Goal: Information Seeking & Learning: Learn about a topic

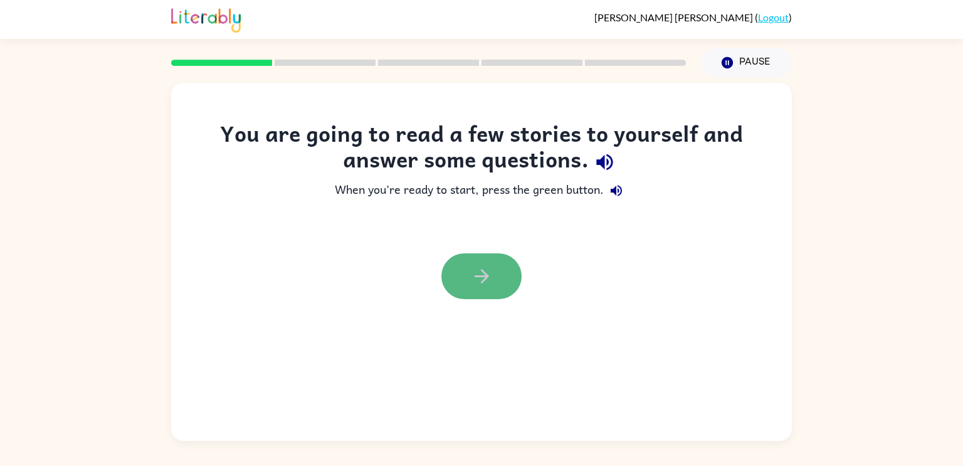
click at [487, 276] on icon "button" at bounding box center [481, 276] width 14 height 14
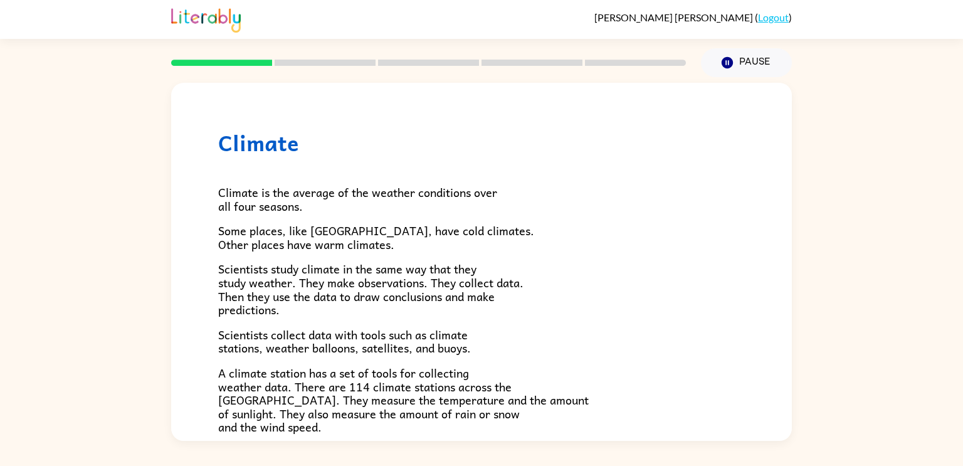
drag, startPoint x: 236, startPoint y: 64, endPoint x: 224, endPoint y: 66, distance: 12.8
click at [224, 66] on div at bounding box center [429, 63] width 530 height 44
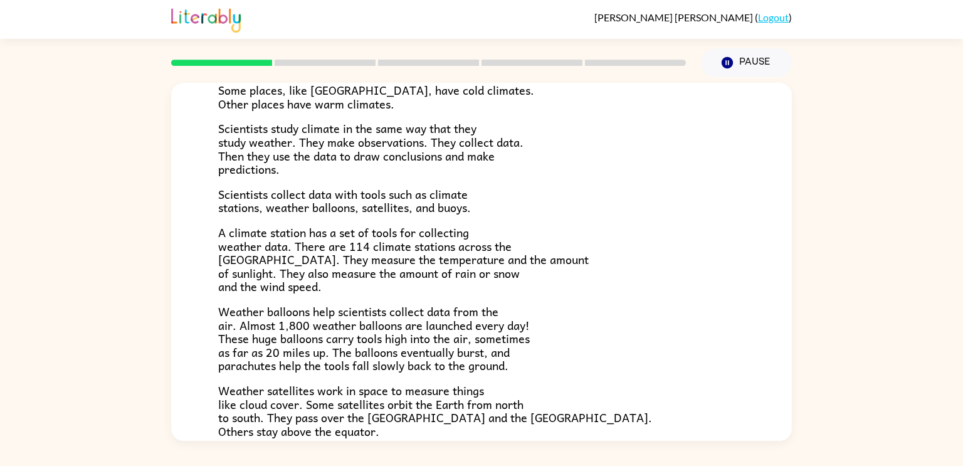
scroll to position [350, 0]
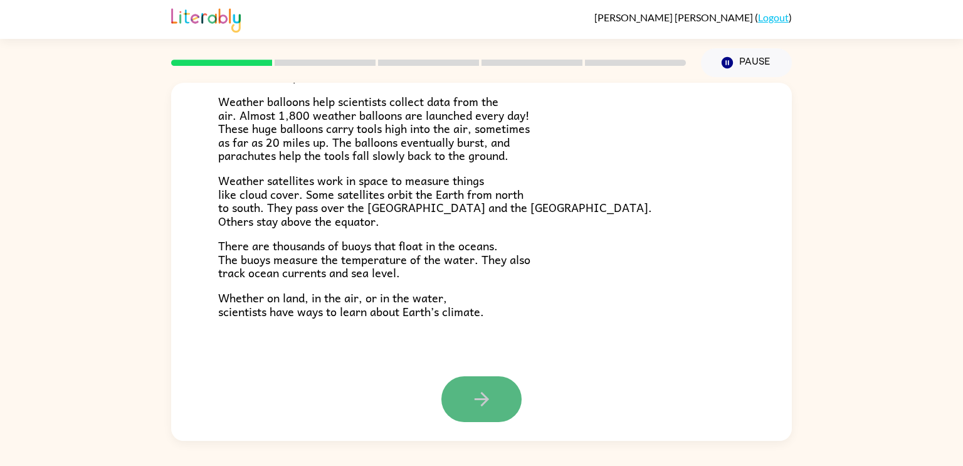
click at [474, 385] on button "button" at bounding box center [481, 399] width 80 height 46
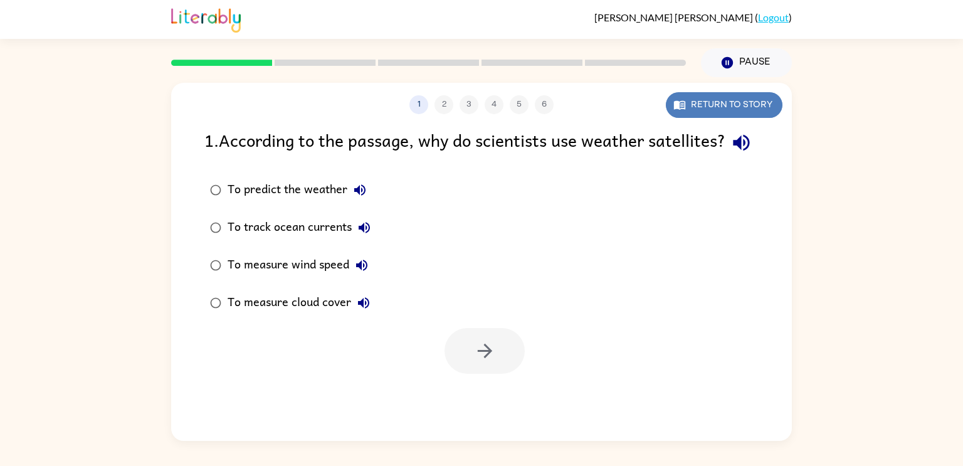
click at [756, 112] on button "Return to story" at bounding box center [724, 105] width 117 height 26
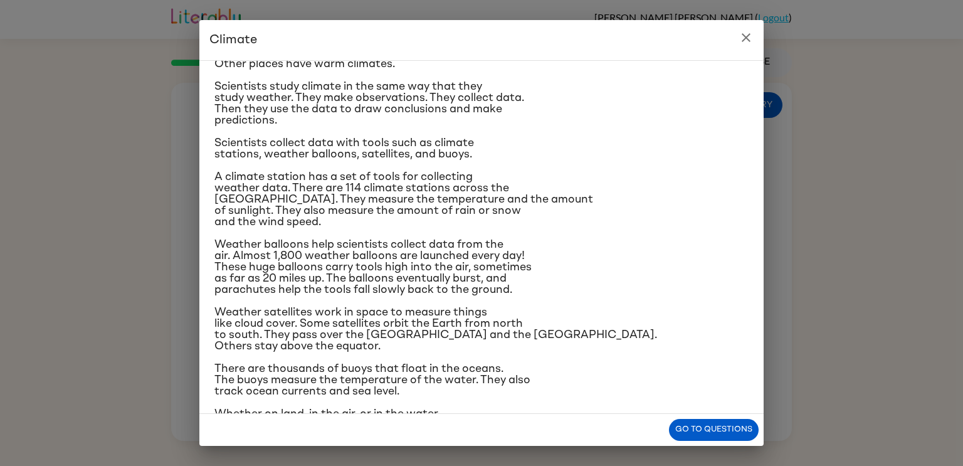
scroll to position [118, 0]
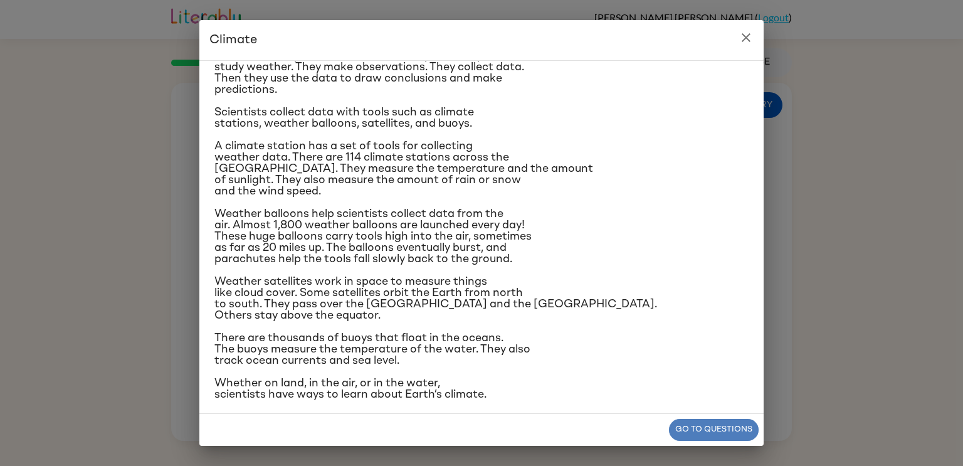
click at [710, 427] on button "Go to questions" at bounding box center [714, 430] width 90 height 22
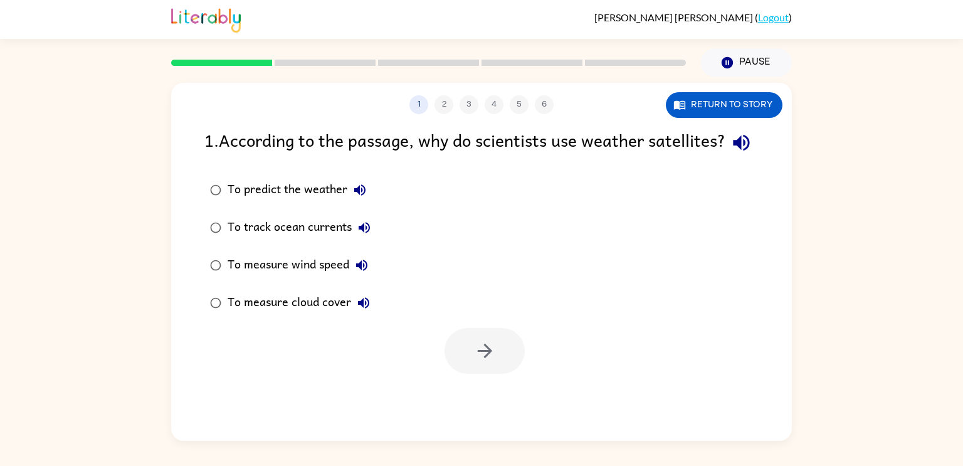
click at [248, 202] on div "To predict the weather" at bounding box center [300, 189] width 145 height 25
click at [481, 374] on button "button" at bounding box center [484, 351] width 80 height 46
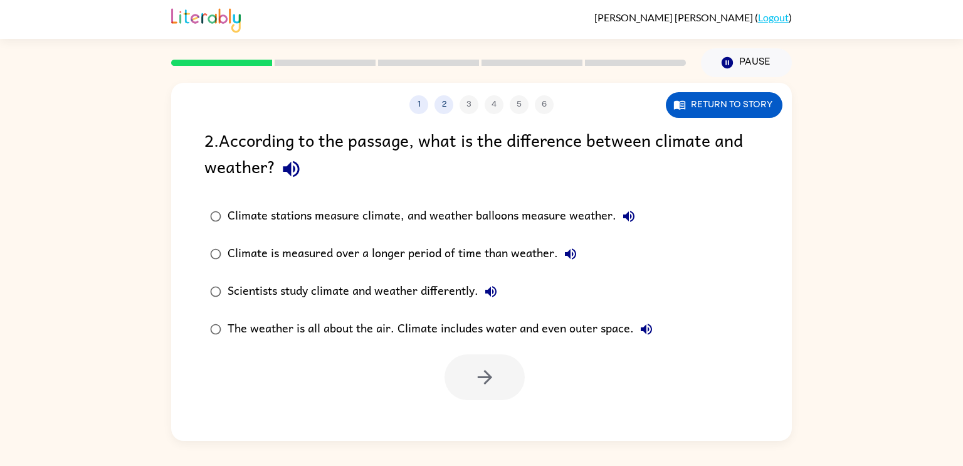
click at [346, 297] on div "Scientists study climate and weather differently." at bounding box center [366, 291] width 276 height 25
click at [487, 286] on icon "button" at bounding box center [490, 291] width 15 height 15
click at [488, 283] on button "Scientists study climate and weather differently." at bounding box center [490, 291] width 25 height 25
click at [496, 378] on button "button" at bounding box center [484, 377] width 80 height 46
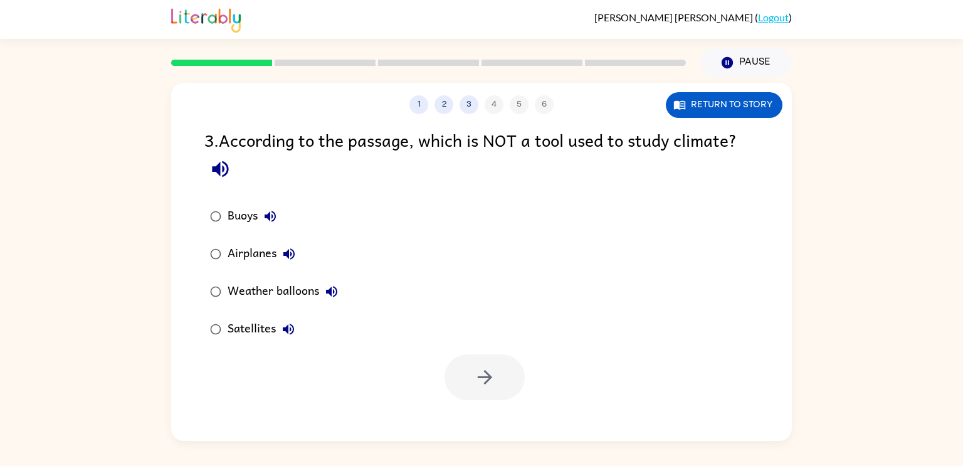
click at [281, 276] on label "Weather balloons" at bounding box center [273, 292] width 153 height 38
click at [256, 256] on div "Airplanes" at bounding box center [265, 253] width 74 height 25
click at [476, 373] on icon "button" at bounding box center [485, 377] width 22 height 22
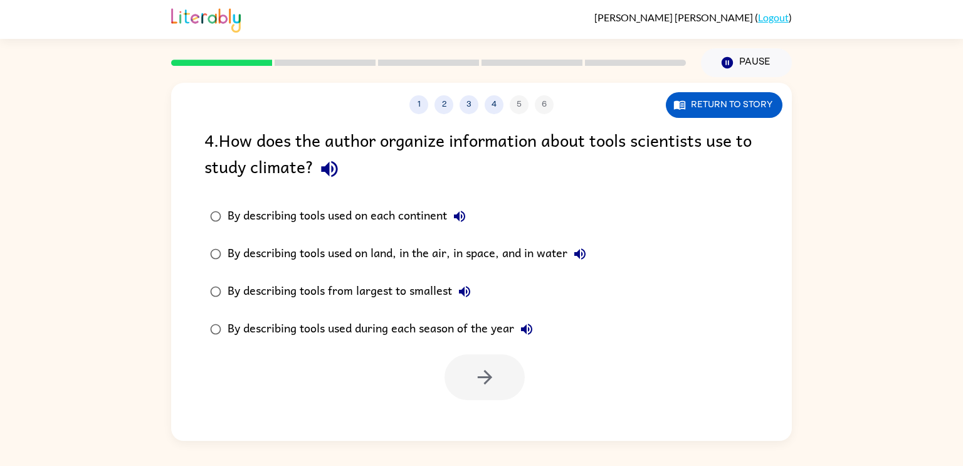
click at [463, 258] on div "By describing tools used on land, in the air, in space, and in water" at bounding box center [410, 253] width 365 height 25
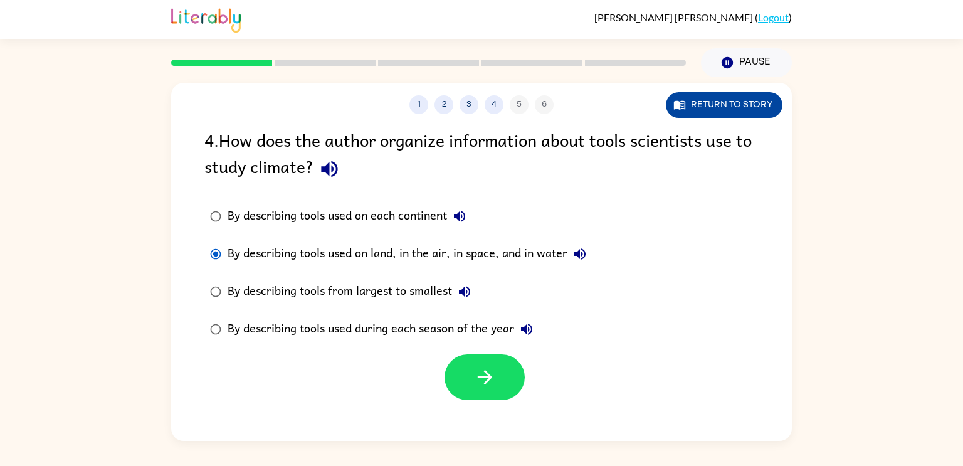
click at [722, 105] on button "Return to story" at bounding box center [724, 105] width 117 height 26
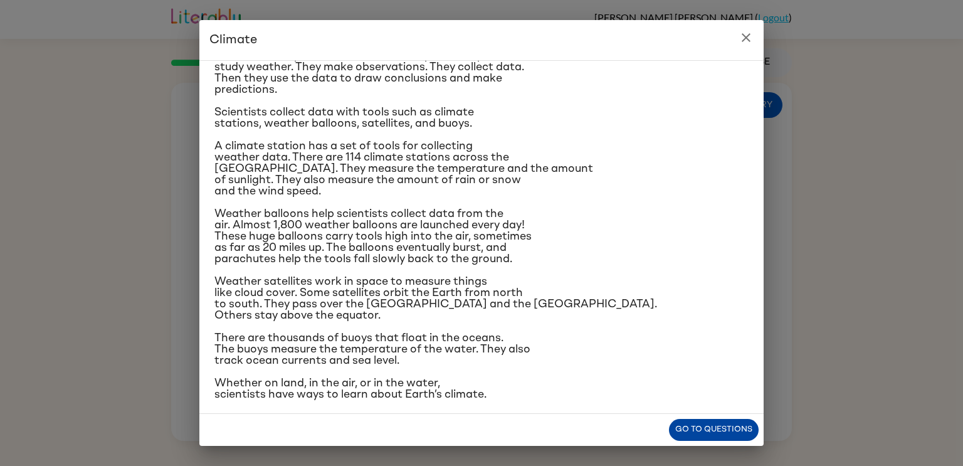
click at [688, 437] on button "Go to questions" at bounding box center [714, 430] width 90 height 22
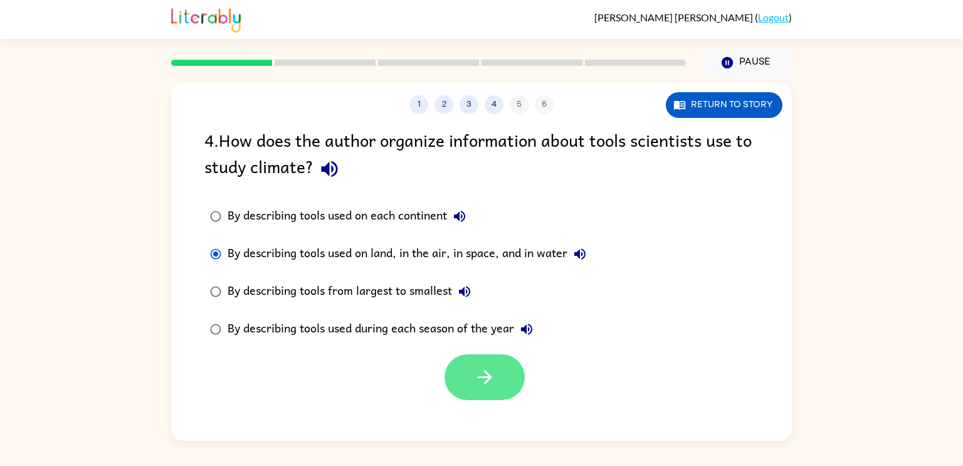
click at [492, 372] on icon "button" at bounding box center [485, 377] width 22 height 22
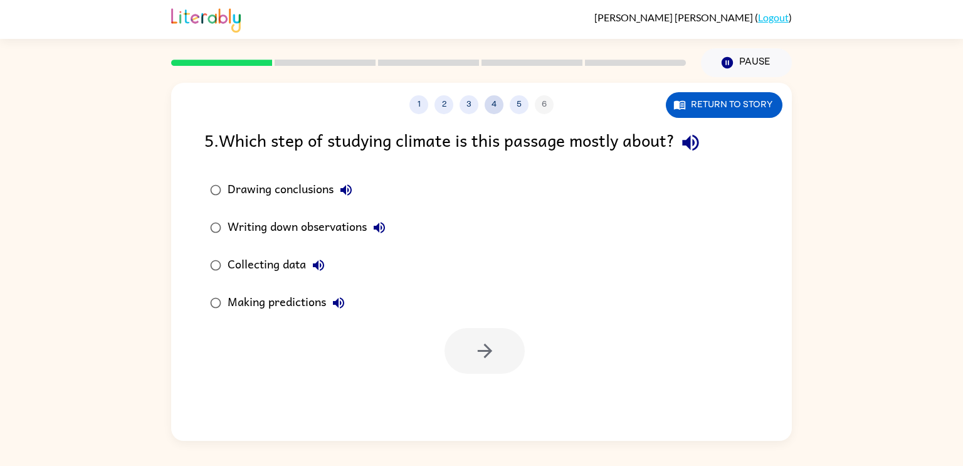
click at [491, 104] on button "4" at bounding box center [494, 104] width 19 height 19
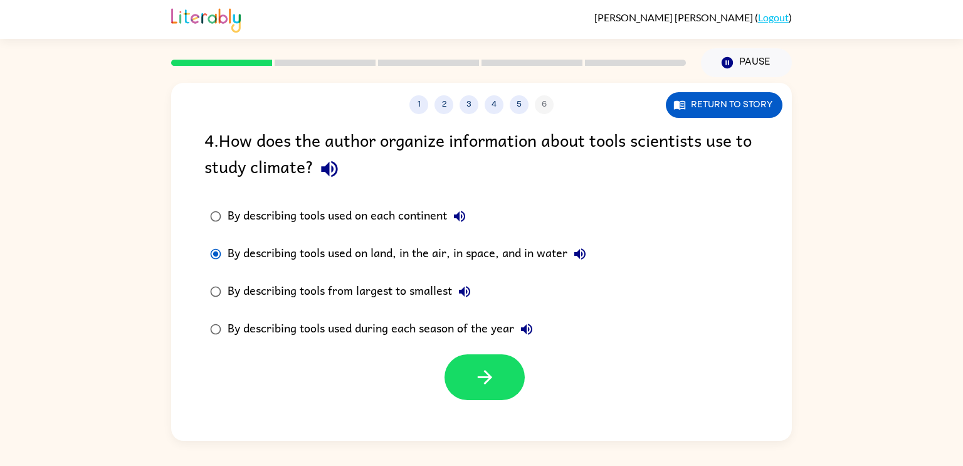
click at [505, 114] on div "1 2 3 4 5 6" at bounding box center [481, 104] width 621 height 19
click at [515, 110] on button "5" at bounding box center [519, 104] width 19 height 19
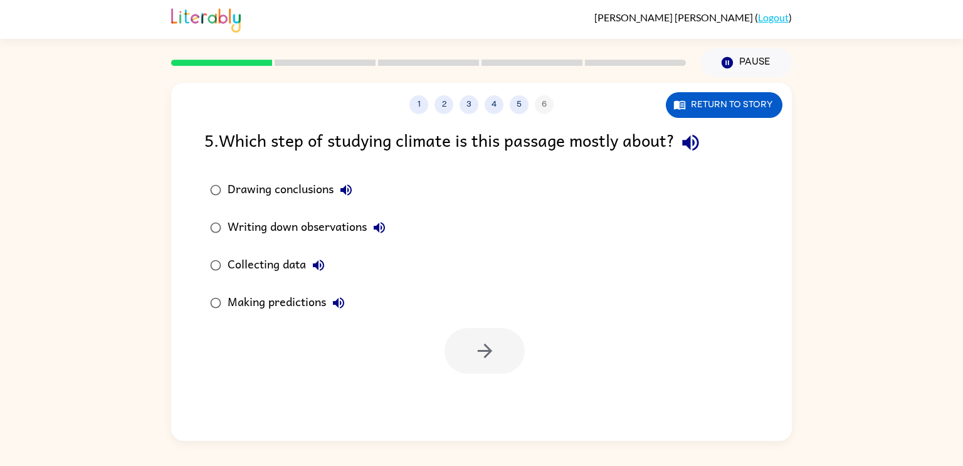
click at [277, 268] on div "Collecting data" at bounding box center [279, 265] width 103 height 25
click at [510, 356] on button "button" at bounding box center [484, 351] width 80 height 46
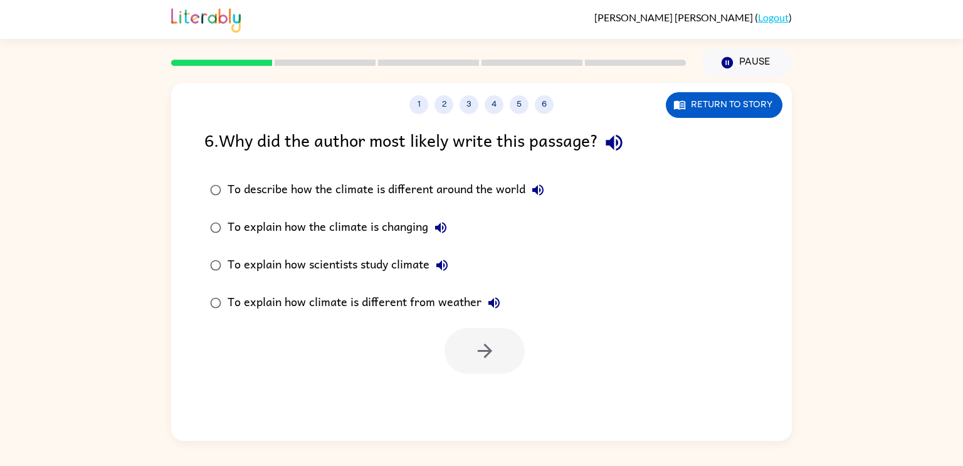
click at [356, 270] on div "To explain how scientists study climate" at bounding box center [341, 265] width 227 height 25
click at [506, 357] on button "button" at bounding box center [484, 351] width 80 height 46
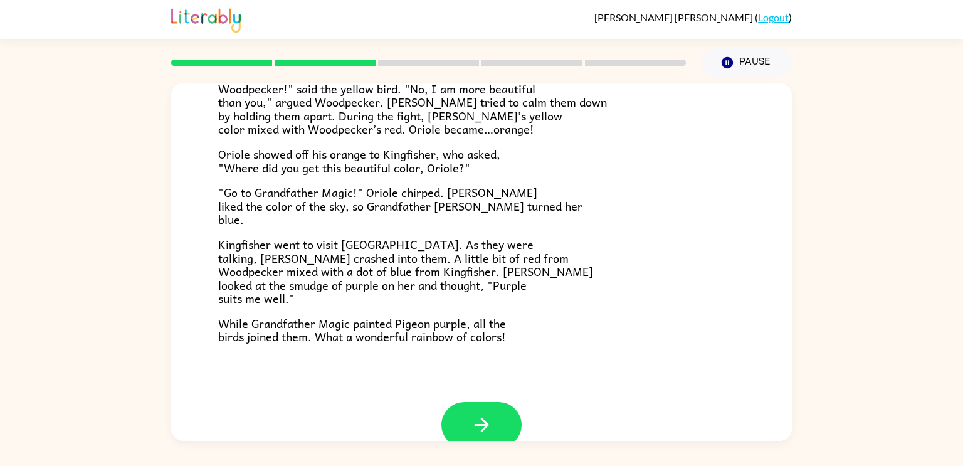
scroll to position [305, 0]
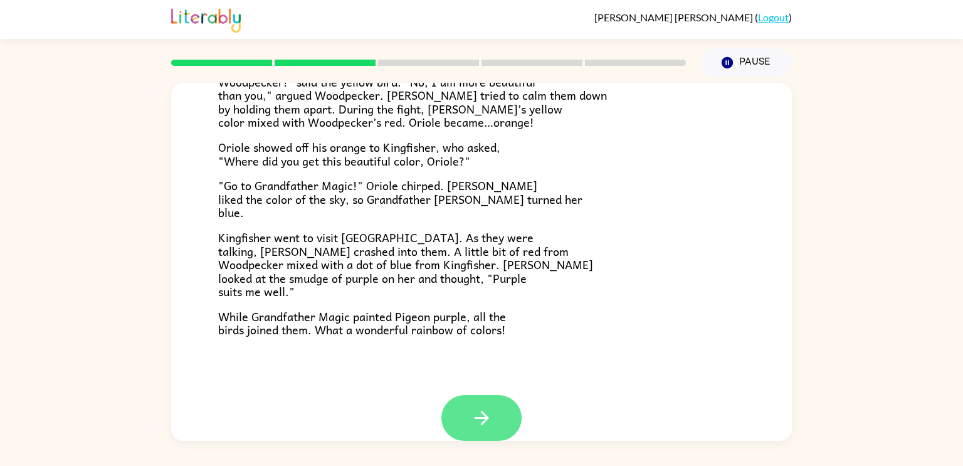
click at [515, 420] on button "button" at bounding box center [481, 418] width 80 height 46
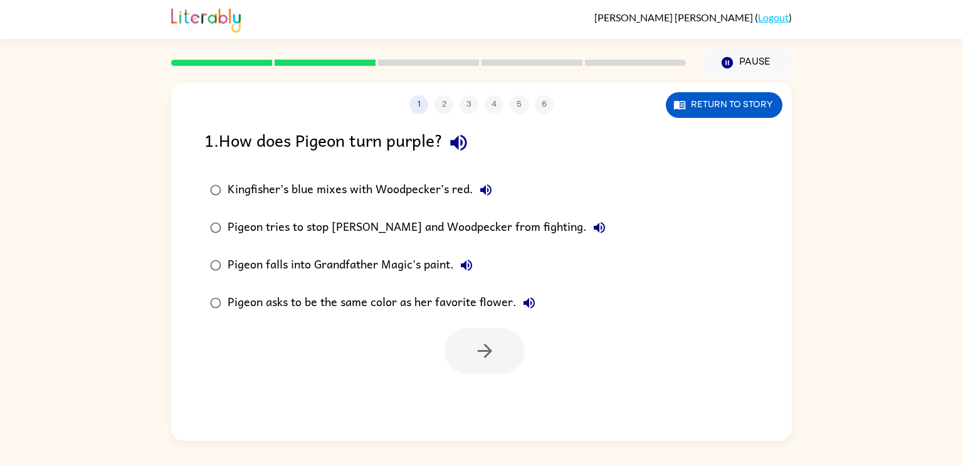
scroll to position [0, 0]
click at [744, 108] on button "Return to story" at bounding box center [724, 105] width 117 height 26
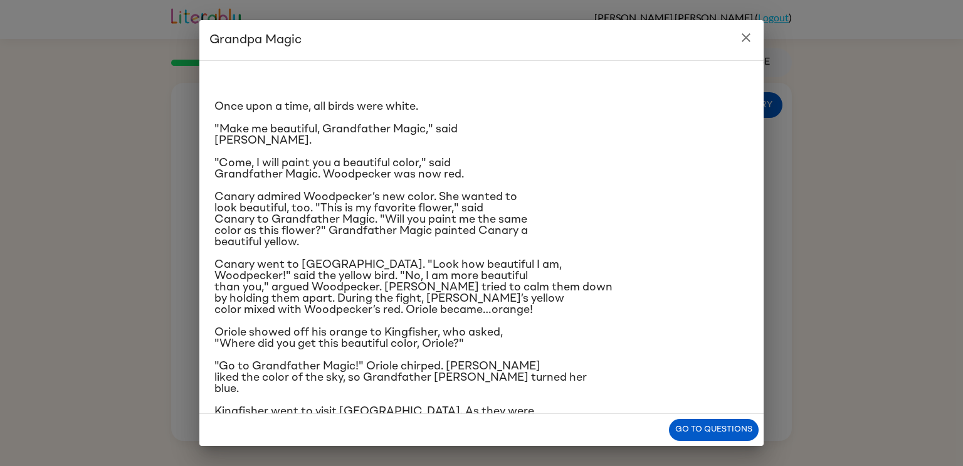
scroll to position [97, 0]
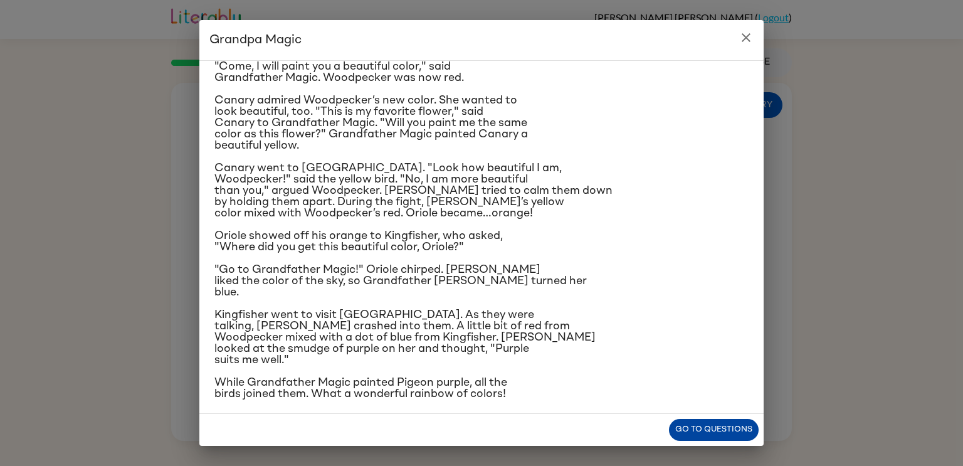
click at [730, 423] on button "Go to questions" at bounding box center [714, 430] width 90 height 22
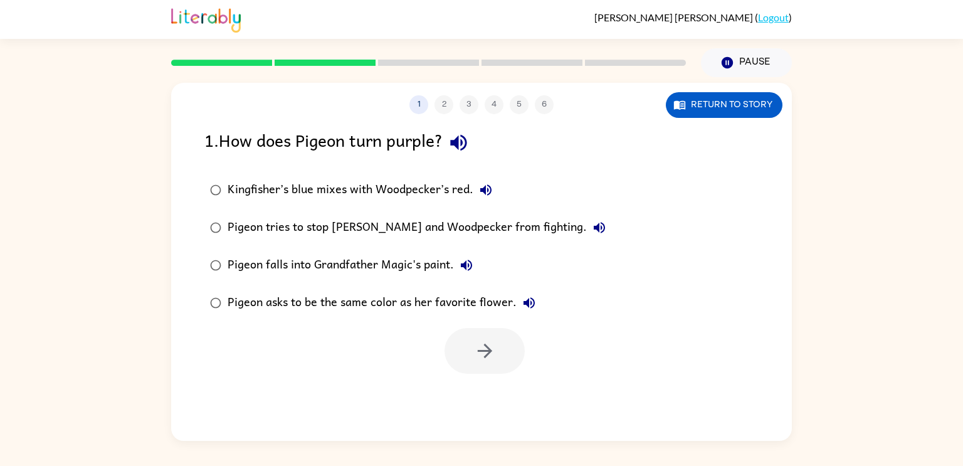
click at [398, 196] on div "Kingfisher’s blue mixes with Woodpecker’s red." at bounding box center [363, 189] width 271 height 25
click at [490, 357] on icon "button" at bounding box center [485, 351] width 22 height 22
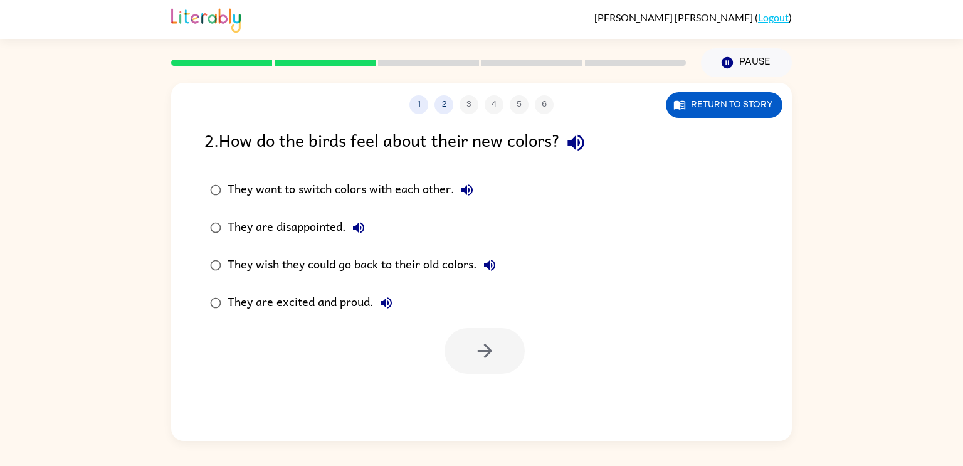
click at [351, 296] on div "They are excited and proud." at bounding box center [313, 302] width 171 height 25
click at [469, 362] on button "button" at bounding box center [484, 351] width 80 height 46
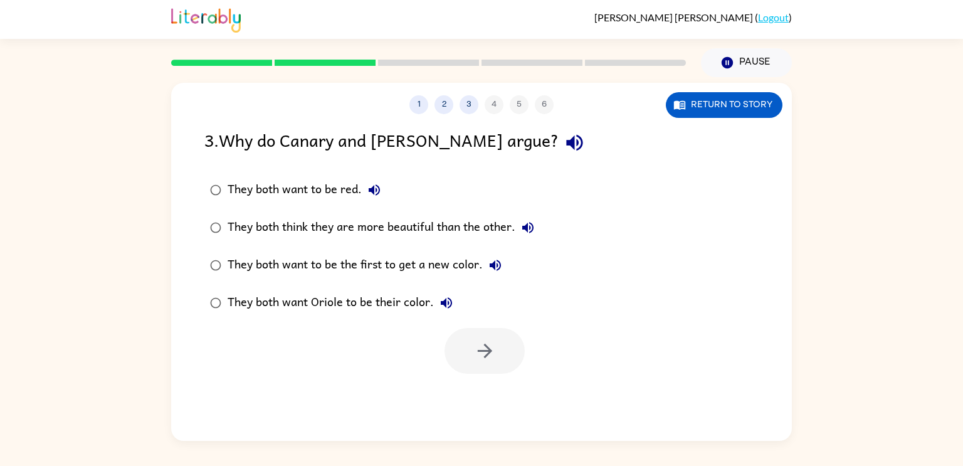
click at [363, 222] on div "They both think they are more beautiful than the other." at bounding box center [384, 227] width 313 height 25
click at [482, 332] on button "button" at bounding box center [484, 351] width 80 height 46
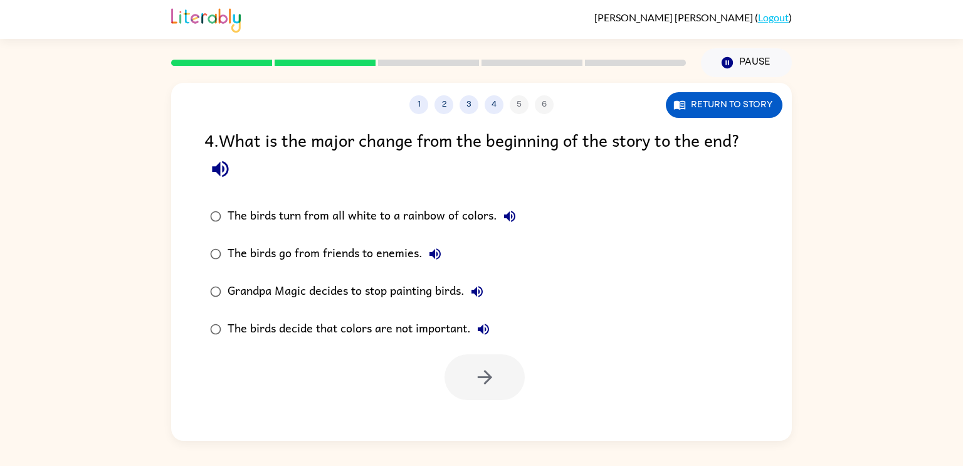
click at [320, 218] on div "The birds turn from all white to a rainbow of colors." at bounding box center [375, 216] width 295 height 25
click at [475, 358] on button "button" at bounding box center [484, 377] width 80 height 46
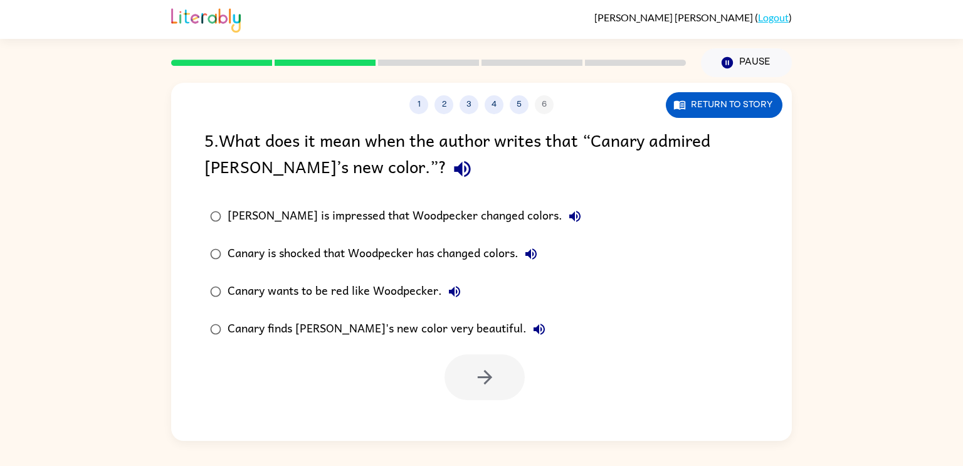
click at [483, 214] on div "[PERSON_NAME] is impressed that Woodpecker changed colors." at bounding box center [408, 216] width 360 height 25
click at [409, 325] on div "Canary finds [PERSON_NAME]'s new color very beautiful." at bounding box center [390, 329] width 324 height 25
click at [494, 392] on button "button" at bounding box center [484, 377] width 80 height 46
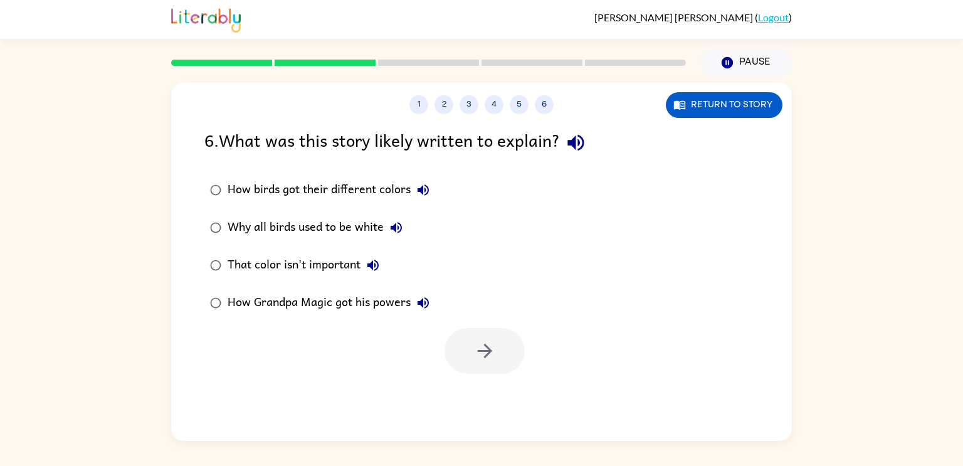
click at [366, 173] on label "How birds got their different colors" at bounding box center [319, 190] width 244 height 38
click at [466, 341] on button "button" at bounding box center [484, 351] width 80 height 46
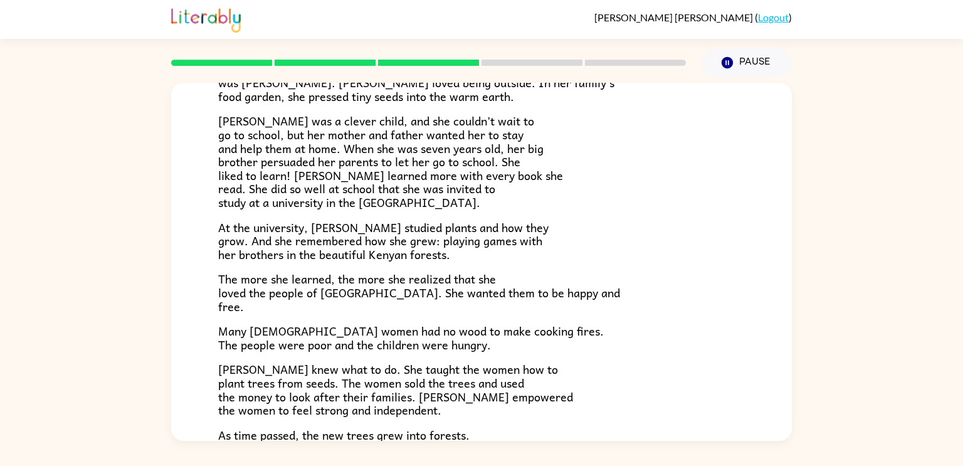
scroll to position [145, 0]
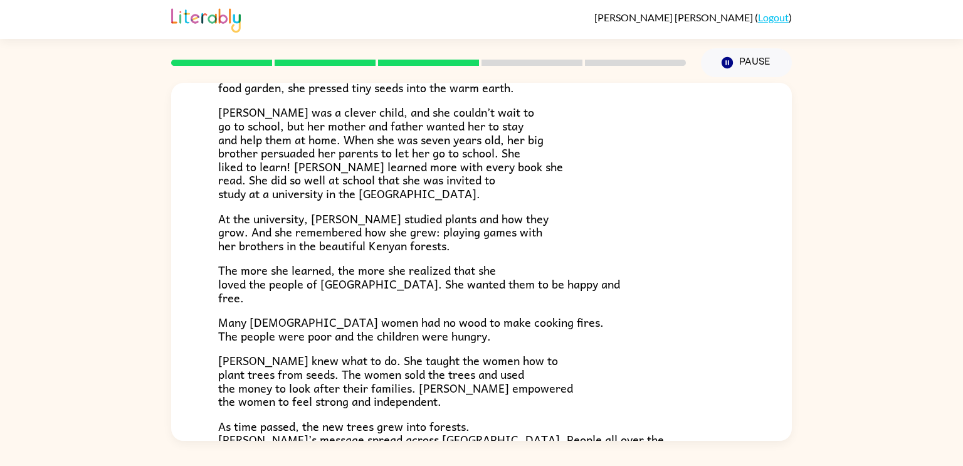
click at [250, 228] on span "At the university, [PERSON_NAME] studied plants and how they grow. And she reme…" at bounding box center [383, 231] width 330 height 45
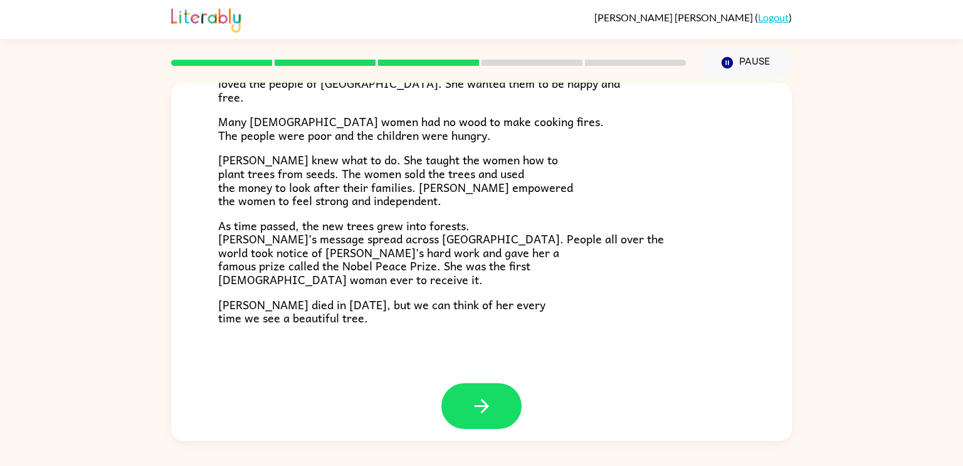
scroll to position [352, 0]
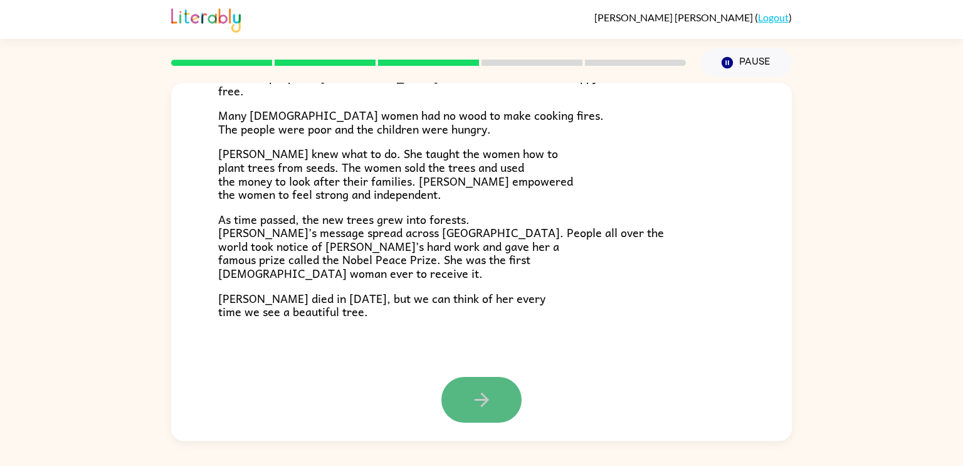
click at [473, 395] on icon "button" at bounding box center [482, 400] width 22 height 22
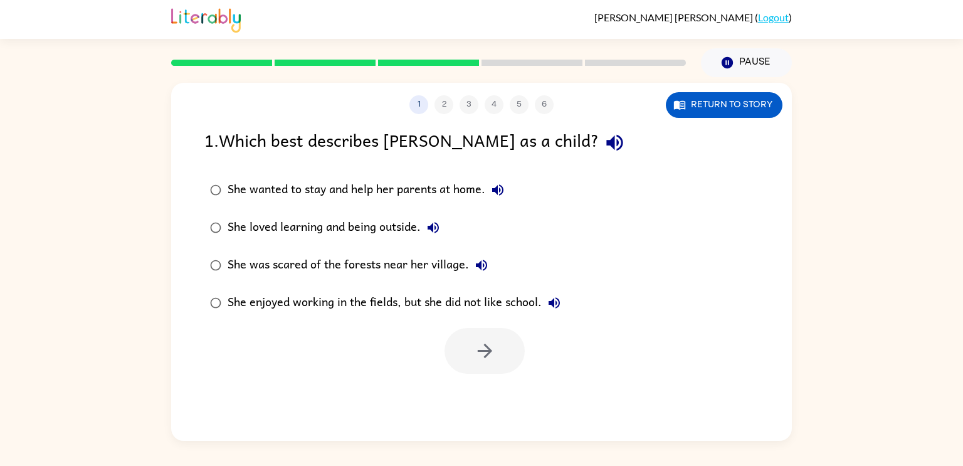
scroll to position [0, 0]
click at [295, 231] on div "She loved learning and being outside." at bounding box center [337, 227] width 218 height 25
click at [495, 354] on button "button" at bounding box center [484, 351] width 80 height 46
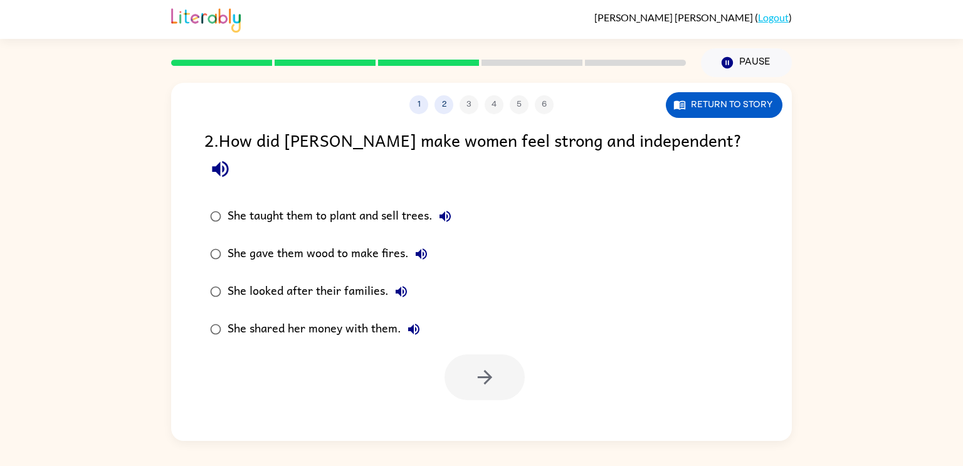
click at [302, 204] on div "She taught them to plant and sell trees." at bounding box center [343, 216] width 230 height 25
click at [488, 366] on icon "button" at bounding box center [485, 377] width 22 height 22
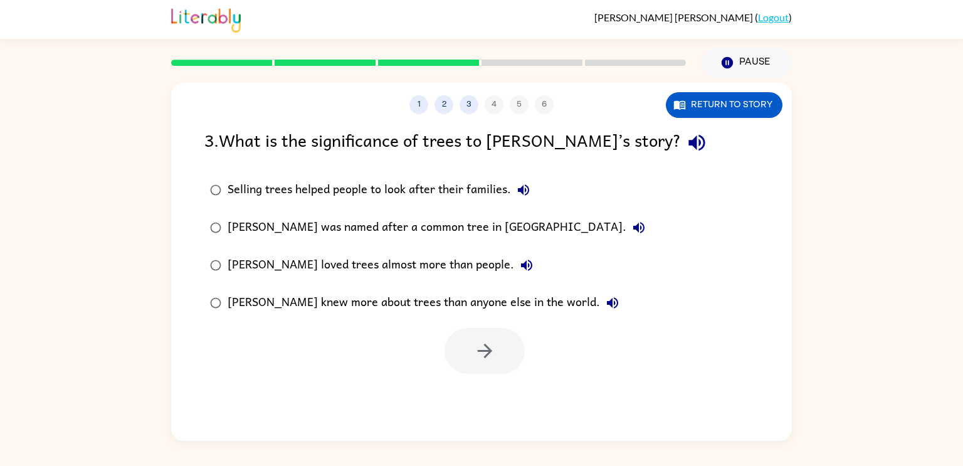
click at [367, 273] on div "[PERSON_NAME] loved trees almost more than people." at bounding box center [384, 265] width 312 height 25
click at [441, 355] on div at bounding box center [481, 348] width 621 height 52
click at [465, 363] on button "button" at bounding box center [484, 351] width 80 height 46
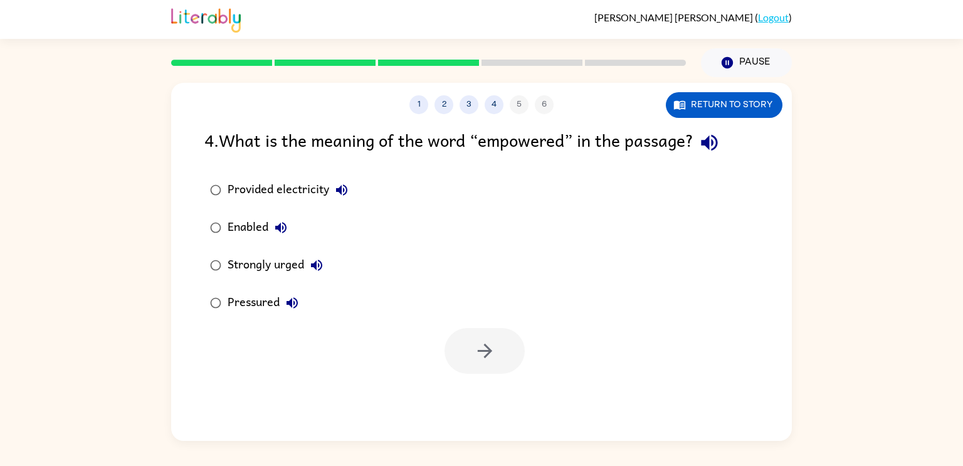
click at [257, 263] on div "Strongly urged" at bounding box center [279, 265] width 102 height 25
click at [248, 219] on div "Enabled" at bounding box center [261, 227] width 66 height 25
click at [496, 364] on button "button" at bounding box center [484, 351] width 80 height 46
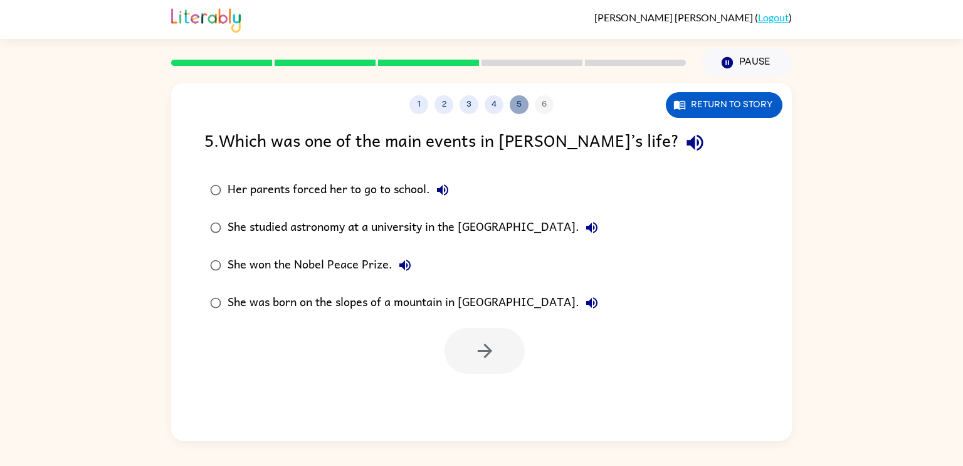
click at [510, 105] on button "5" at bounding box center [519, 104] width 19 height 19
click at [489, 108] on button "4" at bounding box center [494, 104] width 19 height 19
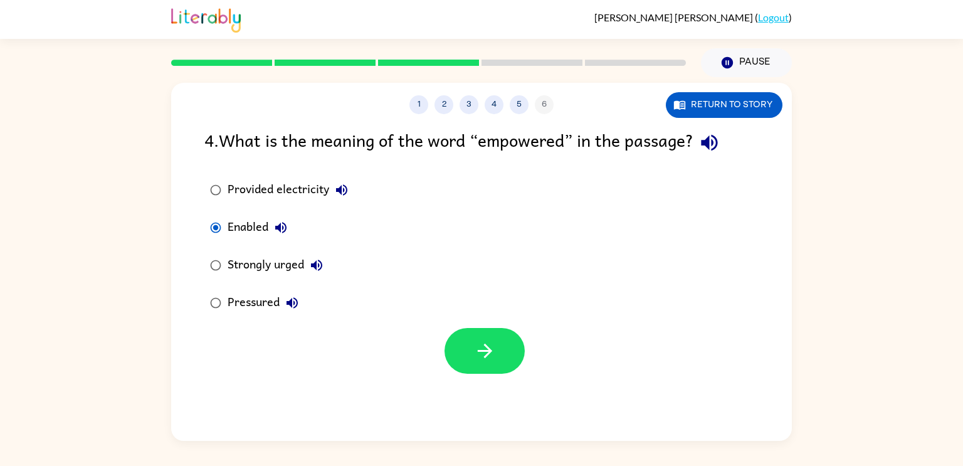
click at [255, 267] on div "Strongly urged" at bounding box center [279, 265] width 102 height 25
click at [528, 107] on button "5" at bounding box center [519, 104] width 19 height 19
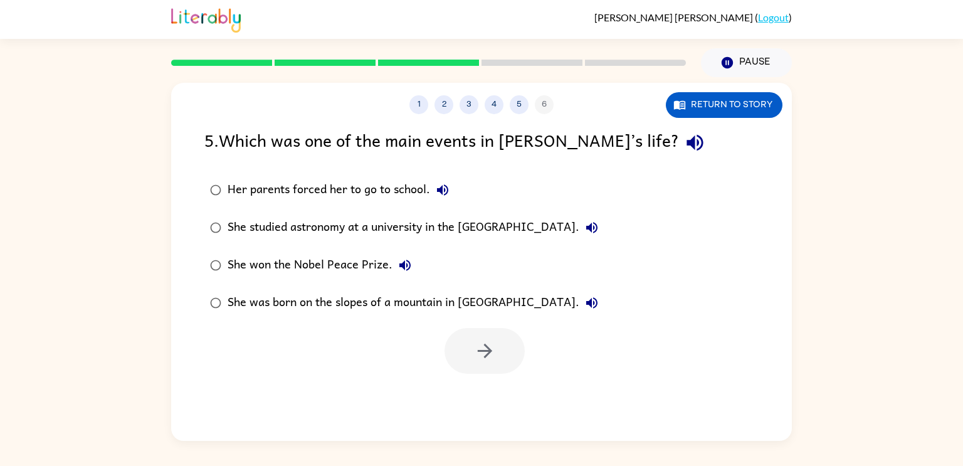
click at [292, 270] on div "She won the Nobel Peace Prize." at bounding box center [323, 265] width 190 height 25
click at [463, 349] on button "button" at bounding box center [484, 351] width 80 height 46
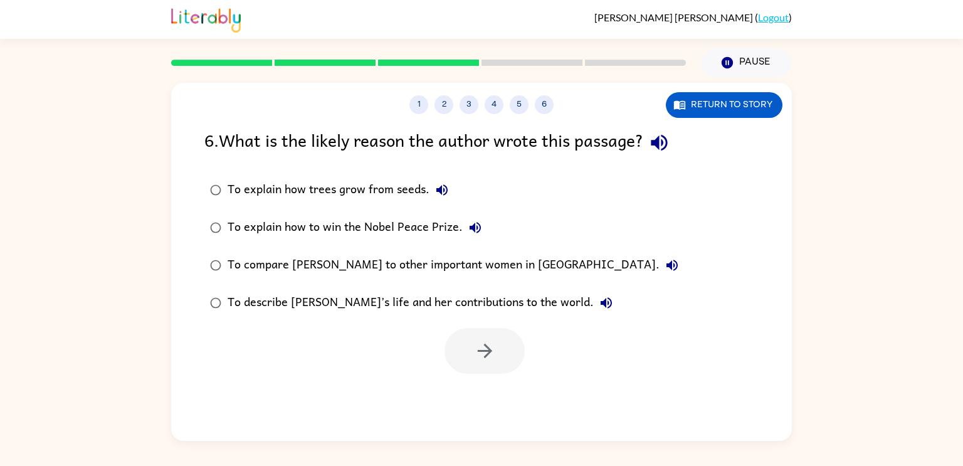
click at [442, 192] on icon "button" at bounding box center [441, 189] width 11 height 11
click at [656, 142] on icon "button" at bounding box center [659, 143] width 16 height 16
click at [449, 188] on button "To explain how trees grow from seeds." at bounding box center [441, 189] width 25 height 25
click at [481, 226] on button "To explain how to win the Nobel Peace Prize." at bounding box center [475, 227] width 25 height 25
click at [664, 267] on icon "button" at bounding box center [671, 265] width 15 height 15
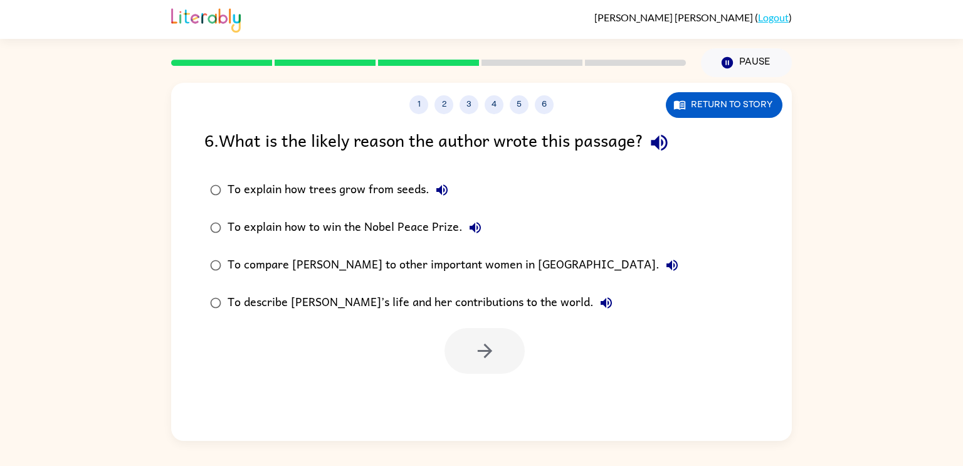
click at [600, 307] on icon "button" at bounding box center [605, 302] width 11 height 11
click at [412, 299] on div "To describe [PERSON_NAME]’s life and her contributions to the world." at bounding box center [423, 302] width 391 height 25
click at [469, 351] on button "button" at bounding box center [484, 351] width 80 height 46
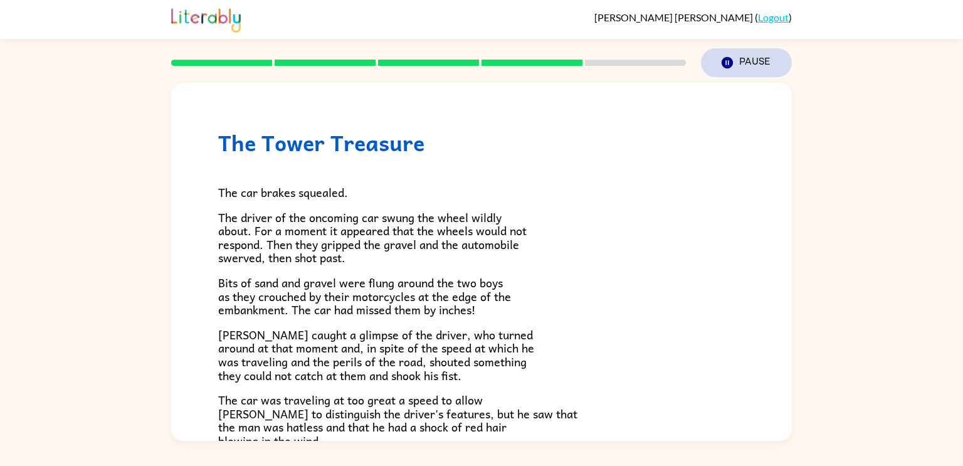
click at [729, 66] on icon "button" at bounding box center [726, 62] width 11 height 11
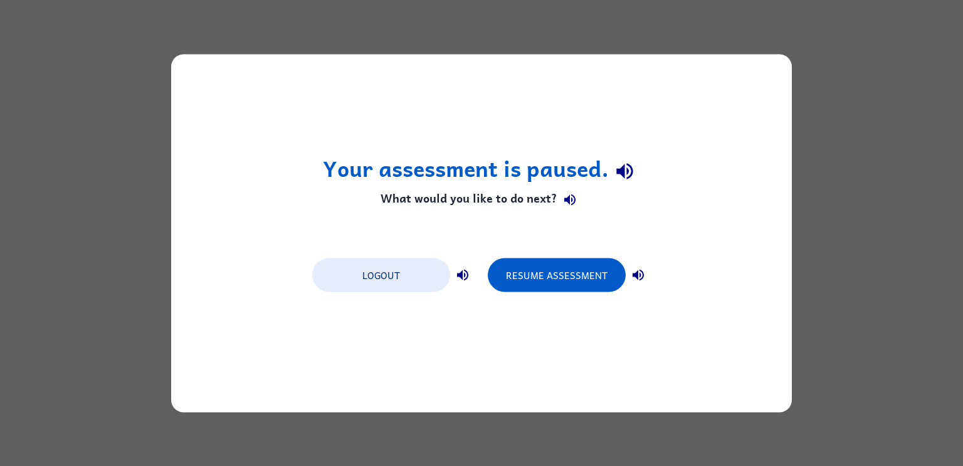
click at [642, 271] on icon "button" at bounding box center [637, 274] width 11 height 11
click at [621, 170] on icon "button" at bounding box center [624, 172] width 16 height 16
click at [571, 196] on icon "button" at bounding box center [569, 199] width 11 height 11
click at [463, 280] on icon "button" at bounding box center [462, 274] width 15 height 15
click at [637, 271] on icon "button" at bounding box center [637, 274] width 11 height 11
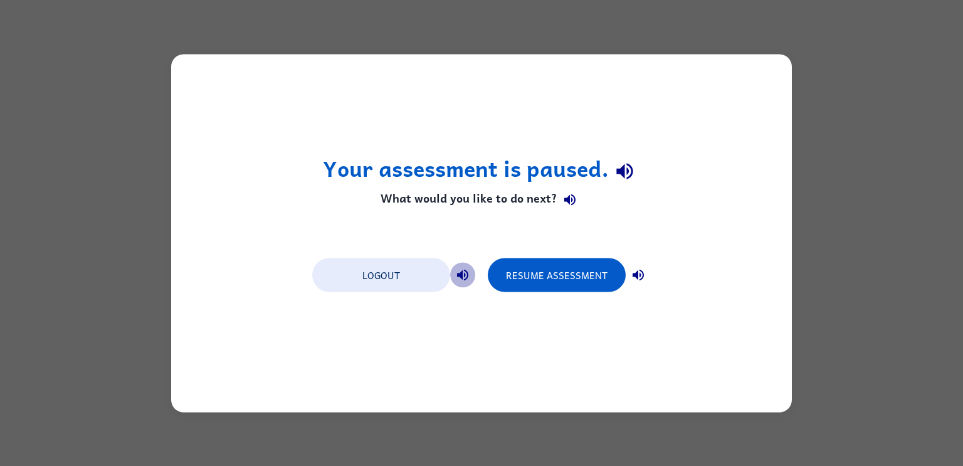
click at [468, 273] on icon "button" at bounding box center [462, 274] width 15 height 15
click at [644, 280] on icon "button" at bounding box center [638, 274] width 15 height 15
click at [585, 275] on button "Resume Assessment" at bounding box center [557, 275] width 138 height 34
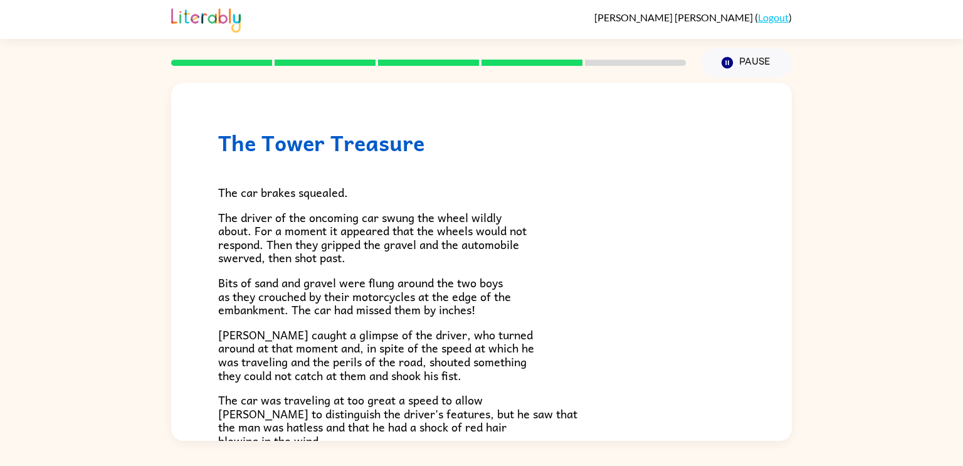
click at [602, 391] on div "The car brakes squealed. The driver of the oncoming car swung the wheel wildly …" at bounding box center [481, 410] width 527 height 511
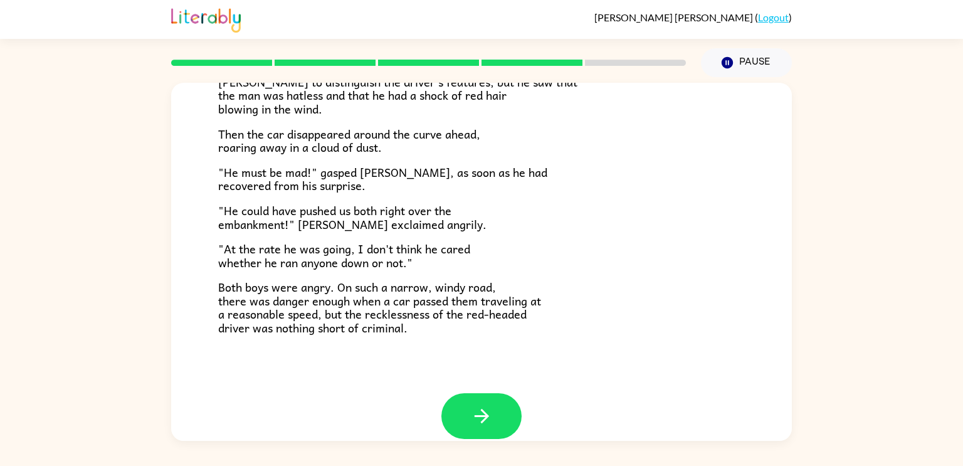
scroll to position [348, 0]
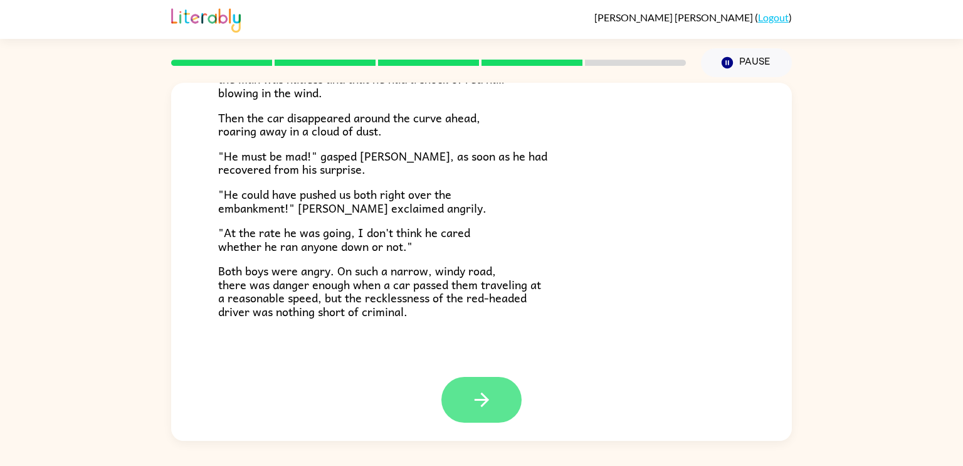
click at [520, 394] on button "button" at bounding box center [481, 400] width 80 height 46
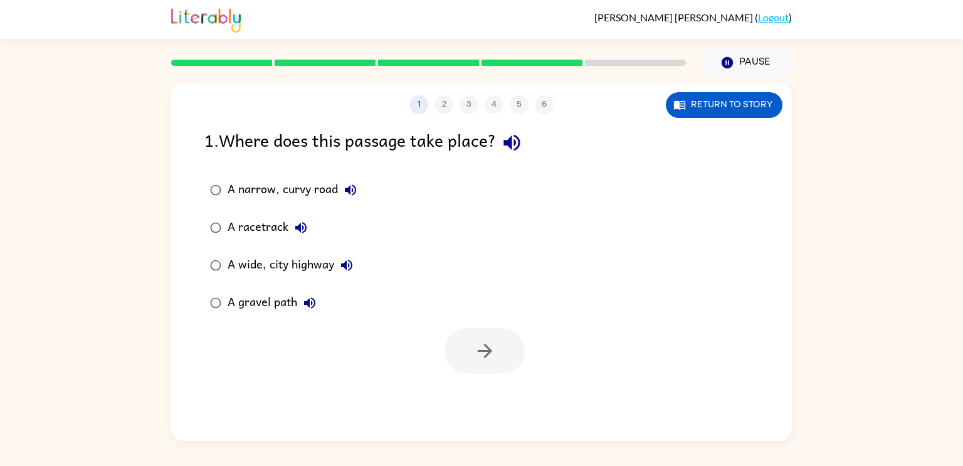
scroll to position [0, 0]
click at [275, 193] on div "A narrow, curvy road" at bounding box center [295, 189] width 135 height 25
click at [464, 348] on button "button" at bounding box center [484, 351] width 80 height 46
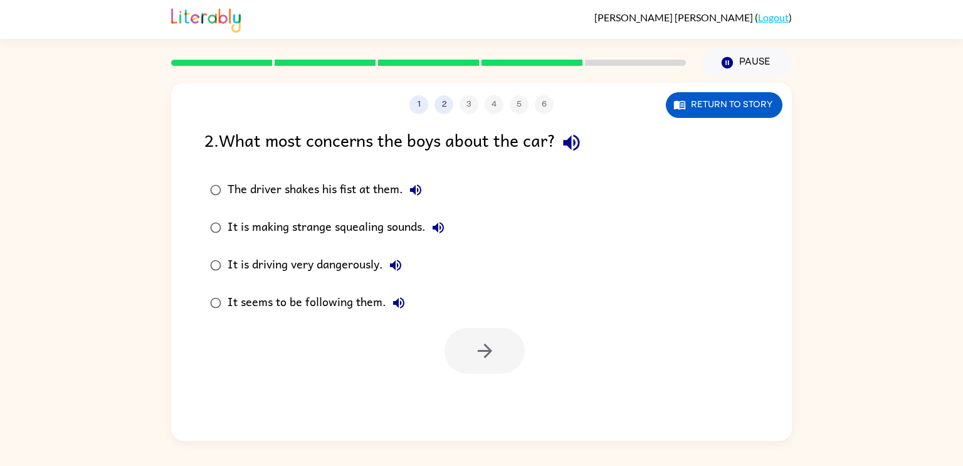
click at [336, 273] on div "It is driving very dangerously." at bounding box center [318, 265] width 181 height 25
click at [471, 355] on button "button" at bounding box center [484, 351] width 80 height 46
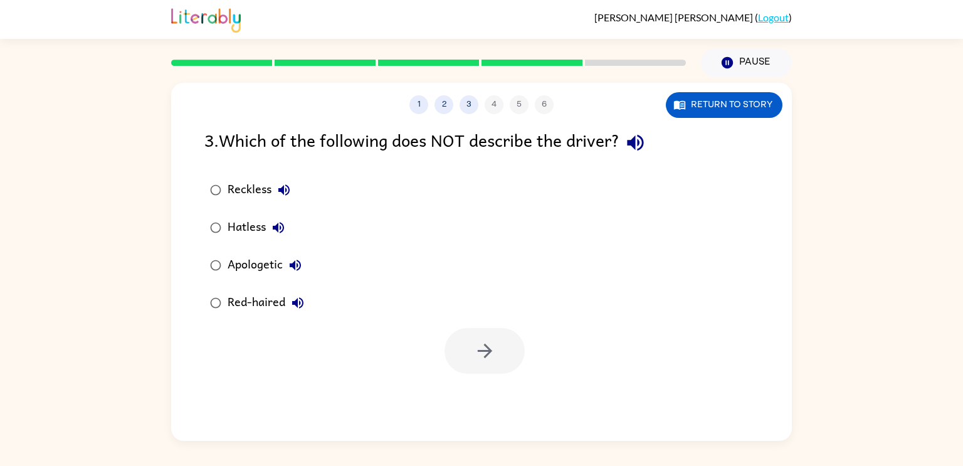
click at [266, 264] on div "Apologetic" at bounding box center [268, 265] width 80 height 25
click at [454, 347] on button "button" at bounding box center [484, 351] width 80 height 46
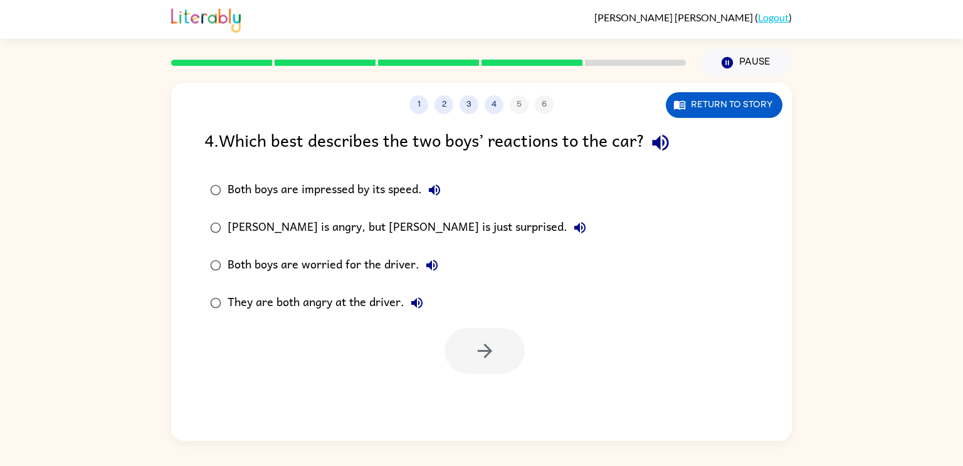
click at [357, 307] on div "They are both angry at the driver." at bounding box center [329, 302] width 202 height 25
drag, startPoint x: 469, startPoint y: 351, endPoint x: 392, endPoint y: 361, distance: 77.7
click at [392, 361] on div at bounding box center [481, 348] width 621 height 52
click at [492, 354] on icon "button" at bounding box center [485, 351] width 22 height 22
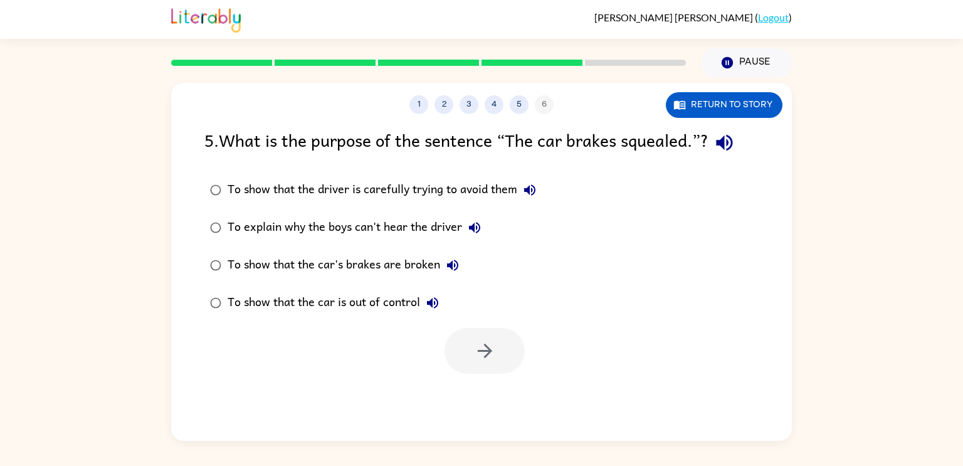
click at [385, 302] on div "To show that the car is out of control" at bounding box center [337, 302] width 218 height 25
click at [481, 351] on icon "button" at bounding box center [484, 350] width 14 height 14
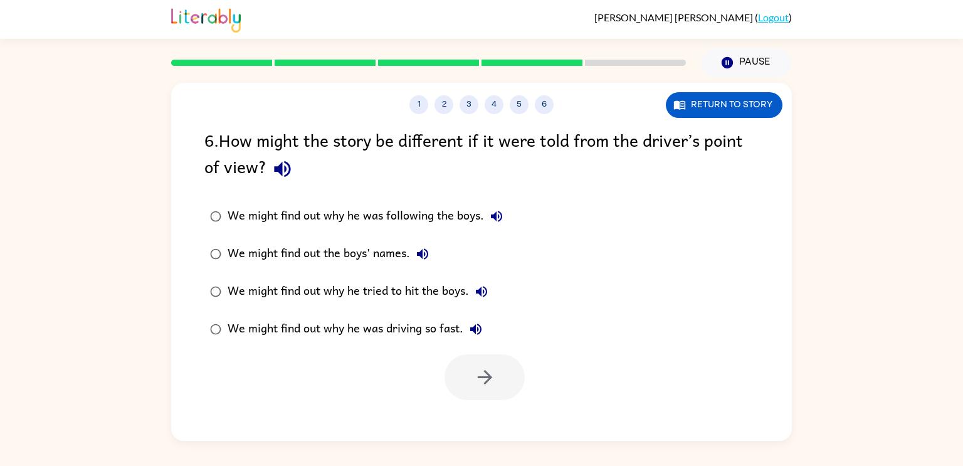
click at [281, 172] on icon "button" at bounding box center [282, 169] width 16 height 16
click at [495, 214] on icon "button" at bounding box center [496, 216] width 11 height 11
click at [422, 254] on icon "button" at bounding box center [422, 253] width 11 height 11
click at [479, 295] on icon "button" at bounding box center [481, 291] width 15 height 15
click at [481, 328] on icon "button" at bounding box center [475, 329] width 15 height 15
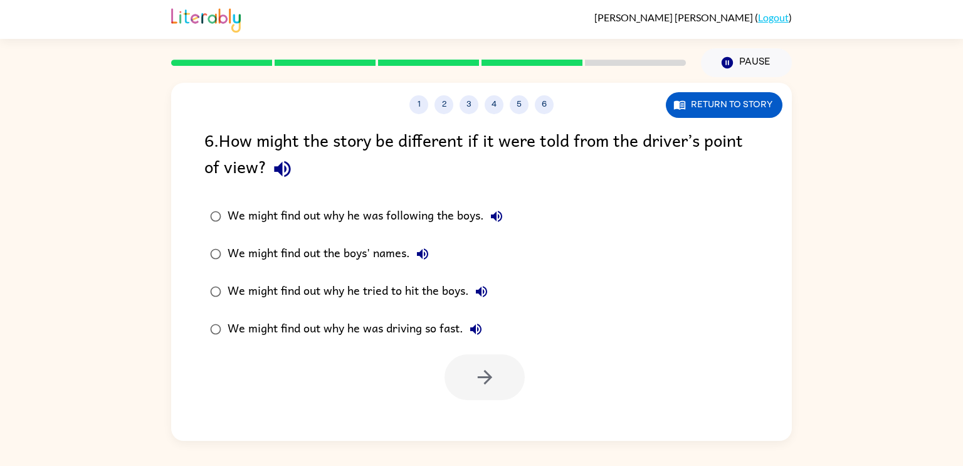
click at [446, 325] on div "We might find out why he was driving so fast." at bounding box center [358, 329] width 261 height 25
click at [438, 296] on div "We might find out why he tried to hit the boys." at bounding box center [361, 291] width 266 height 25
click at [436, 318] on div "We might find out why he was driving so fast." at bounding box center [358, 329] width 261 height 25
click at [479, 375] on icon "button" at bounding box center [485, 377] width 22 height 22
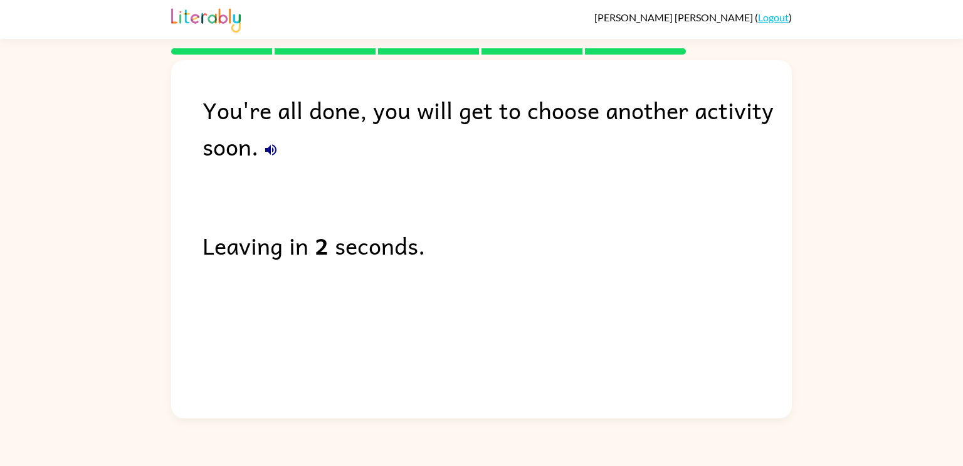
click at [270, 149] on icon "button" at bounding box center [270, 149] width 11 height 11
